Goal: Information Seeking & Learning: Learn about a topic

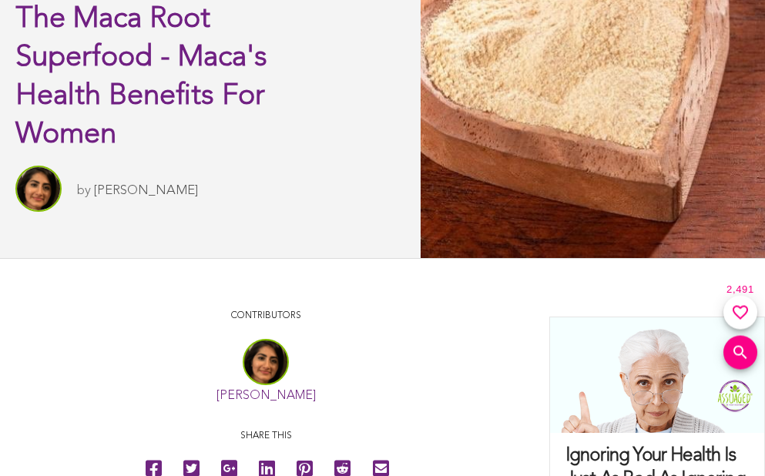
scroll to position [675, 0]
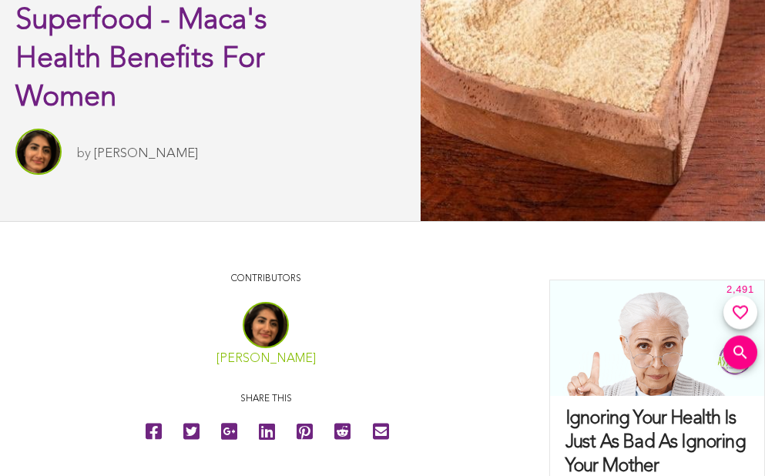
click at [266, 357] on link "Sitara Darvish" at bounding box center [266, 359] width 99 height 12
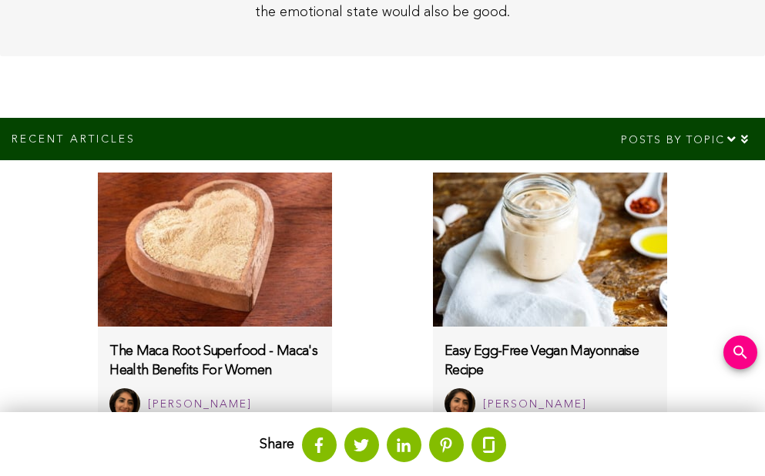
scroll to position [783, 0]
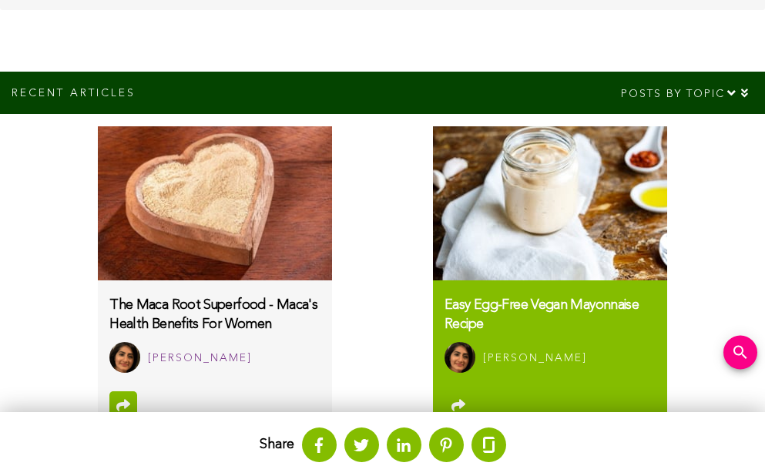
click at [550, 330] on h3 "Easy Egg-Free Vegan Mayonnaise Recipe" at bounding box center [550, 315] width 211 height 39
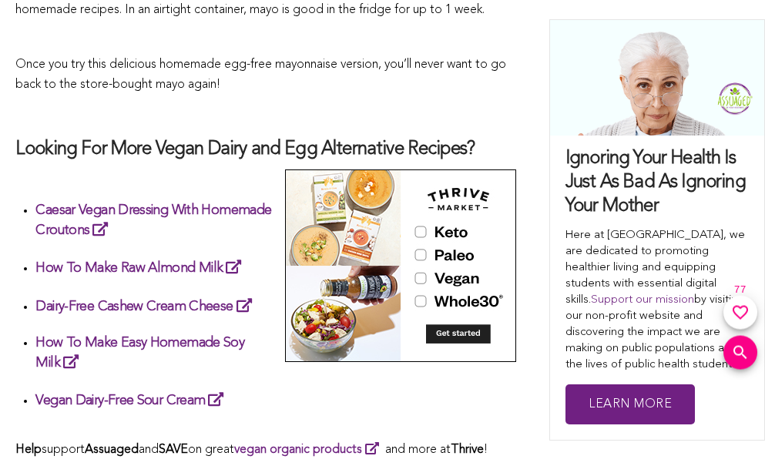
scroll to position [2211, 0]
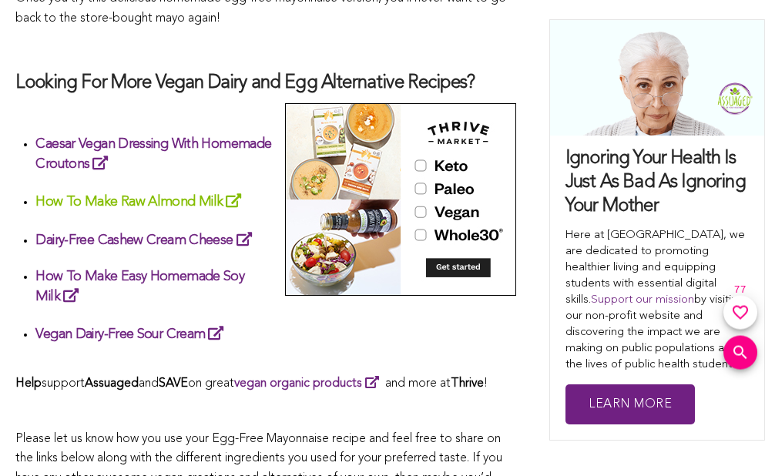
click at [139, 209] on link "How To Make Raw Almond Milk" at bounding box center [140, 202] width 211 height 14
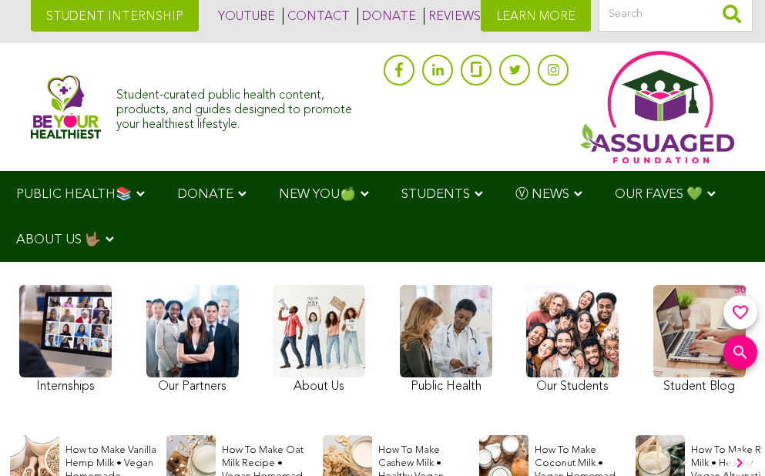
scroll to position [29, 0]
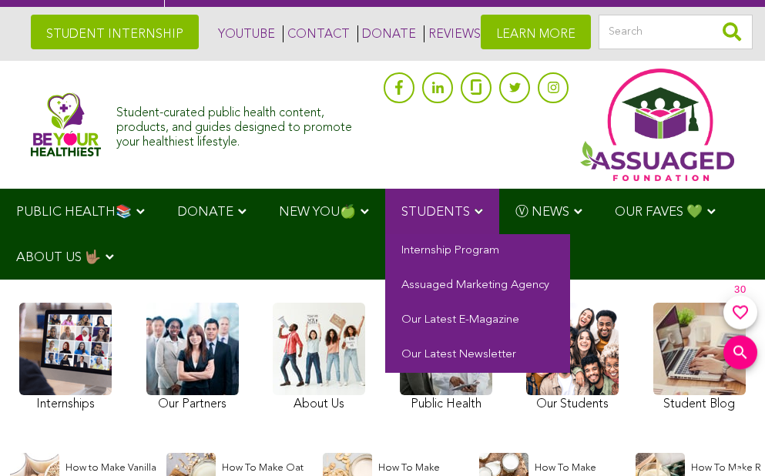
click at [438, 210] on span "STUDENTS" at bounding box center [436, 212] width 69 height 13
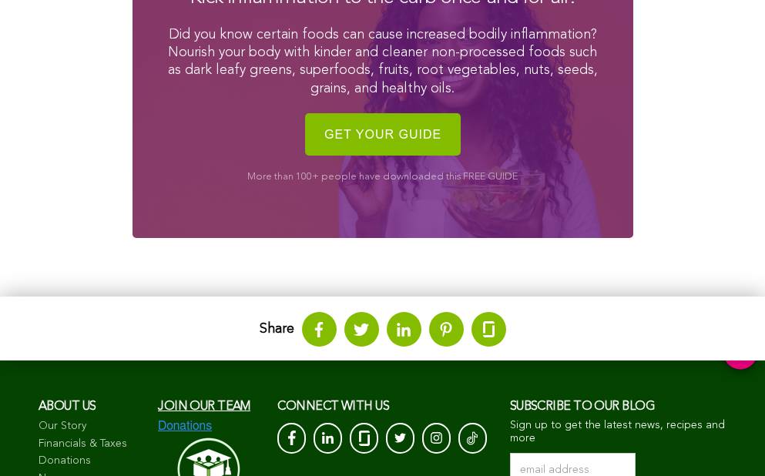
scroll to position [2281, 0]
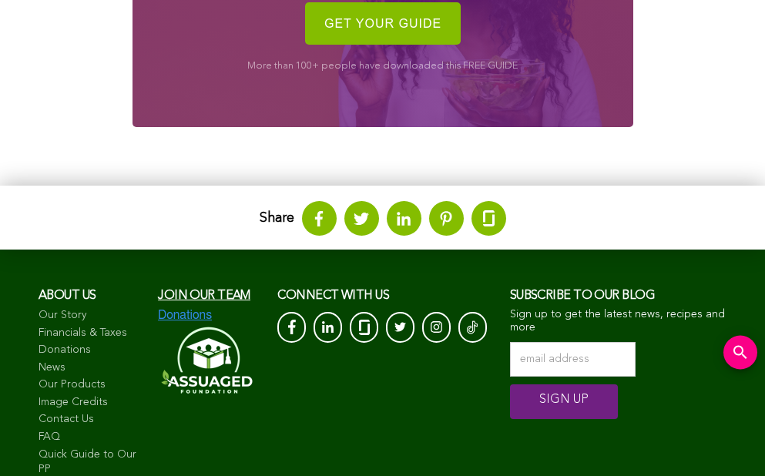
click at [203, 294] on span "Join our team" at bounding box center [204, 296] width 92 height 12
